Goal: Transaction & Acquisition: Book appointment/travel/reservation

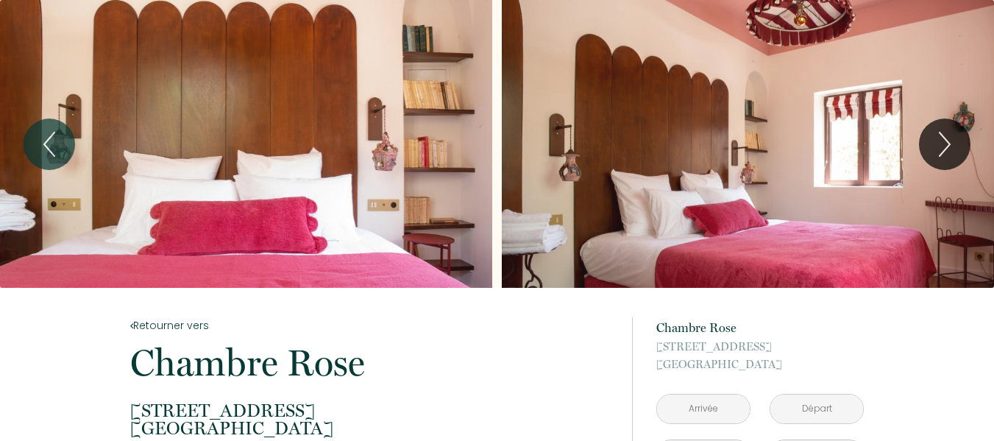
drag, startPoint x: 999, startPoint y: 54, endPoint x: 1001, endPoint y: 31, distance: 22.9
click at [994, 31] on html "150 € à partir de Réserver 1 2 Retourner vers Chambre Rose [STREET_ADDRESS] 1 C…" at bounding box center [497, 220] width 994 height 441
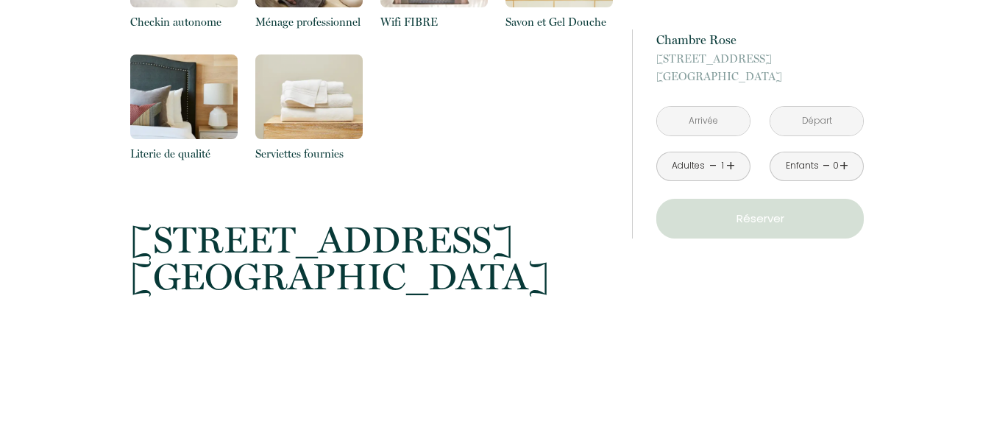
scroll to position [1053, 0]
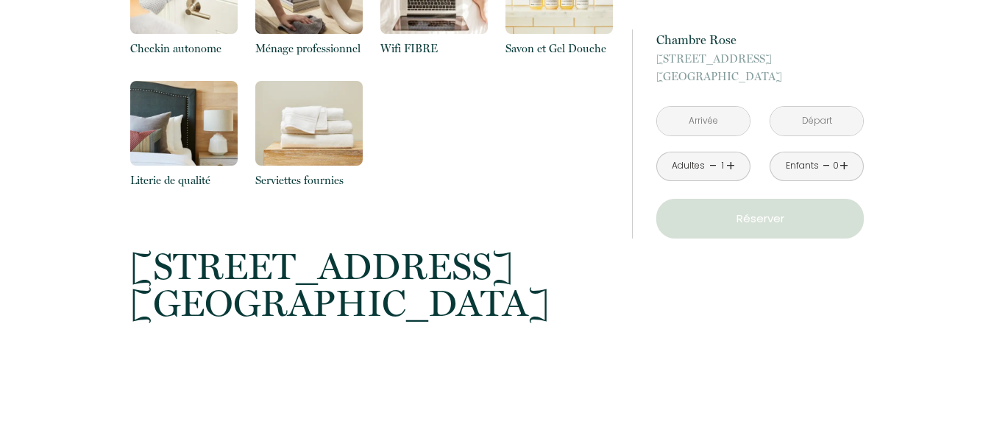
drag, startPoint x: 990, startPoint y: 236, endPoint x: 982, endPoint y: 202, distance: 35.5
click at [982, 202] on div "Retourner vers Chambre Rose [STREET_ADDRESS] 1 Chambre 2 Voyageur s 1 Salle [PE…" at bounding box center [497, 176] width 994 height 1882
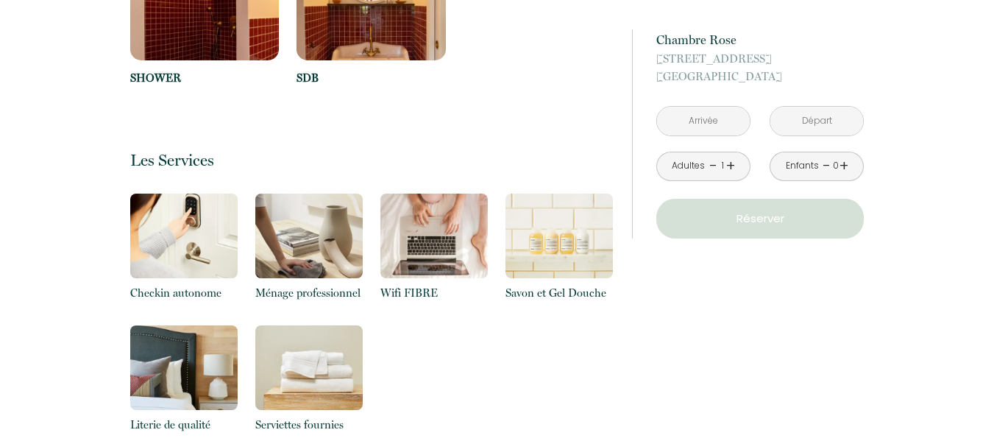
click at [715, 124] on input "text" at bounding box center [703, 121] width 93 height 29
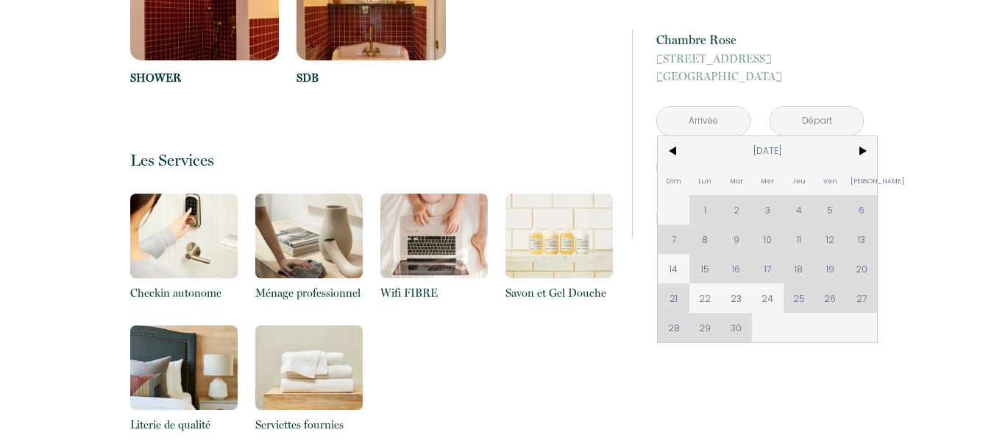
click at [869, 233] on div "Dim Lun Mar Mer Jeu Ven Sam 1 2 3 4 5 6 7 8 9 10 11 12 13 14 15 16 17 18 19 20 …" at bounding box center [767, 239] width 219 height 206
click at [669, 272] on span "14" at bounding box center [674, 268] width 32 height 29
click at [669, 272] on div "à partir de 150 € Chambre Rose [STREET_ADDRESS] < [DATE] > Dim Lun Mar Mer Jeu …" at bounding box center [747, 420] width 251 height 1882
type input "Dim [DATE]"
type input "Lun [DATE]"
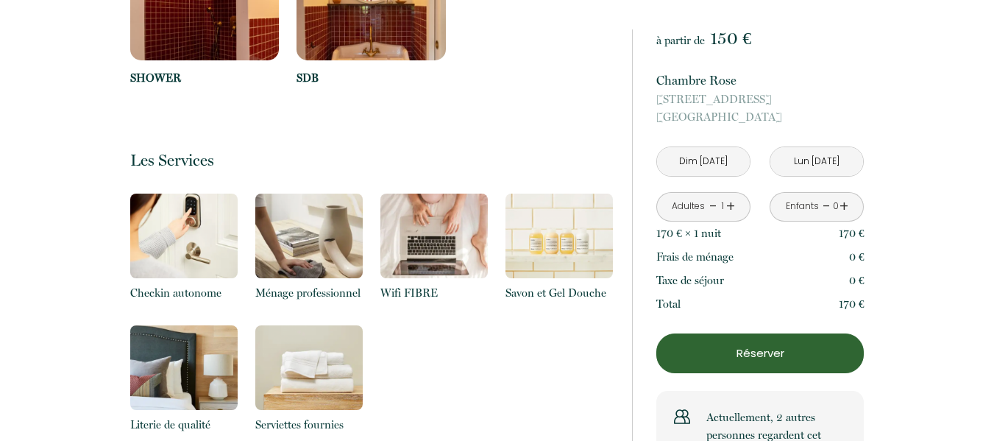
click at [697, 170] on input "Dim [DATE]" at bounding box center [703, 161] width 93 height 29
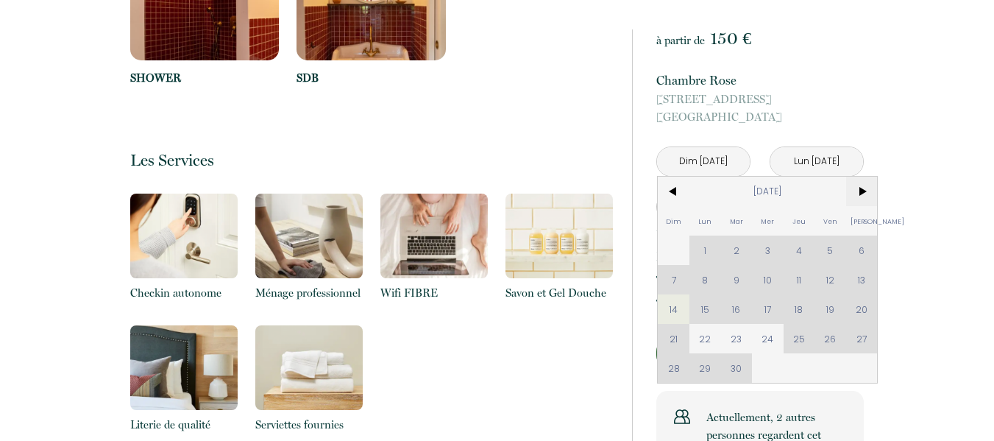
click at [859, 191] on span ">" at bounding box center [862, 191] width 32 height 29
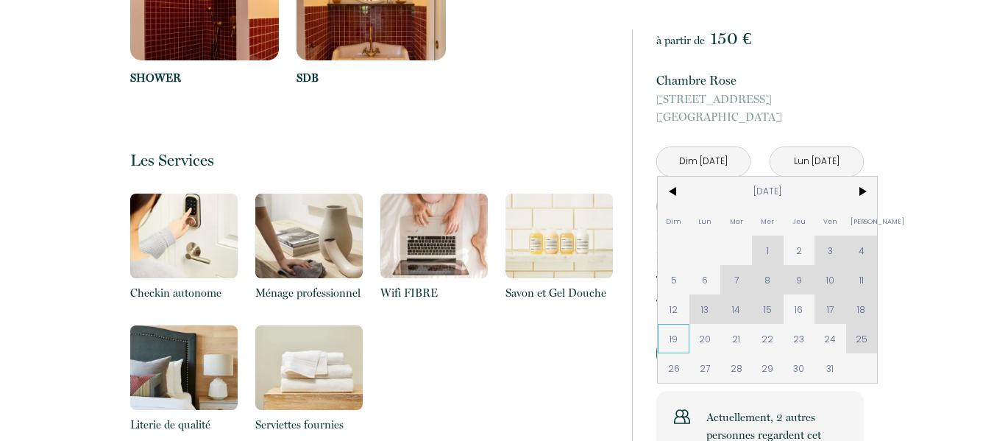
click at [670, 338] on span "19" at bounding box center [674, 338] width 32 height 29
click at [670, 338] on button "Réserver" at bounding box center [759, 353] width 207 height 40
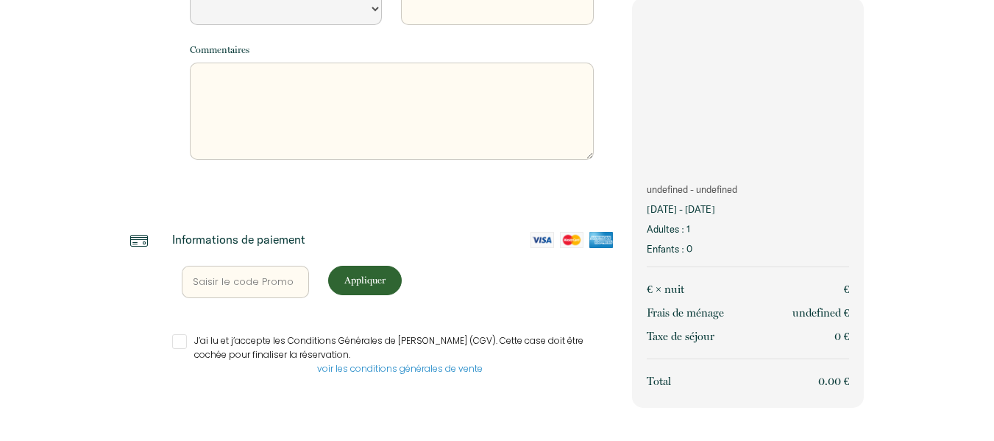
scroll to position [450, 0]
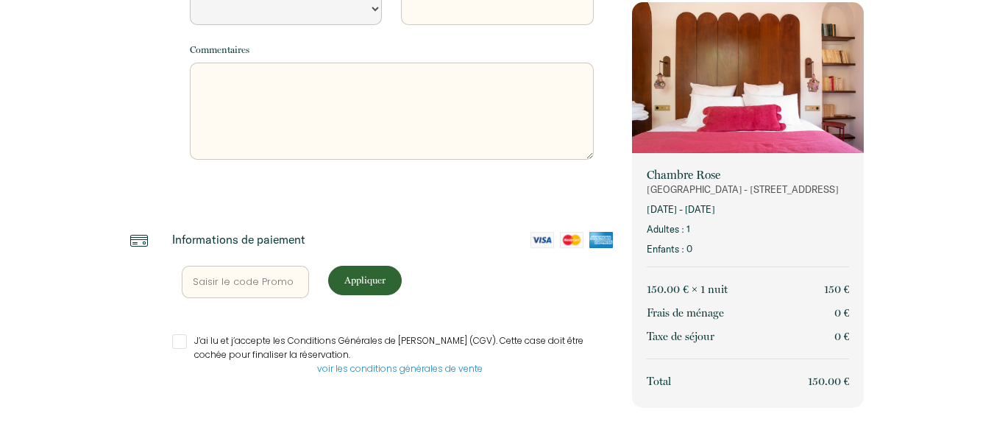
select select "Default select example"
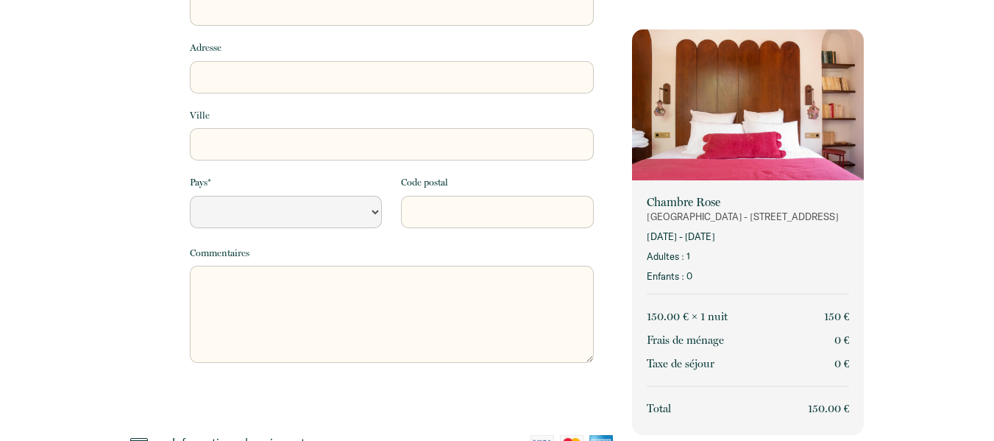
scroll to position [0, 0]
